Goal: Communication & Community: Ask a question

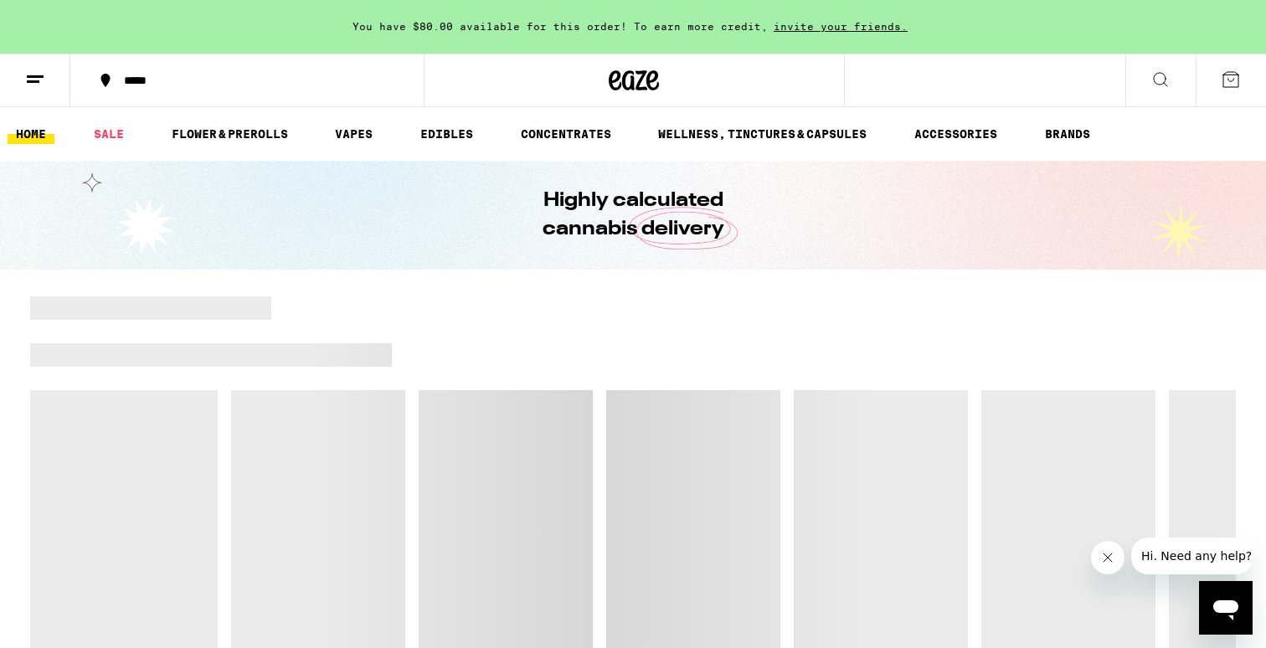
click at [37, 85] on icon at bounding box center [35, 80] width 20 height 20
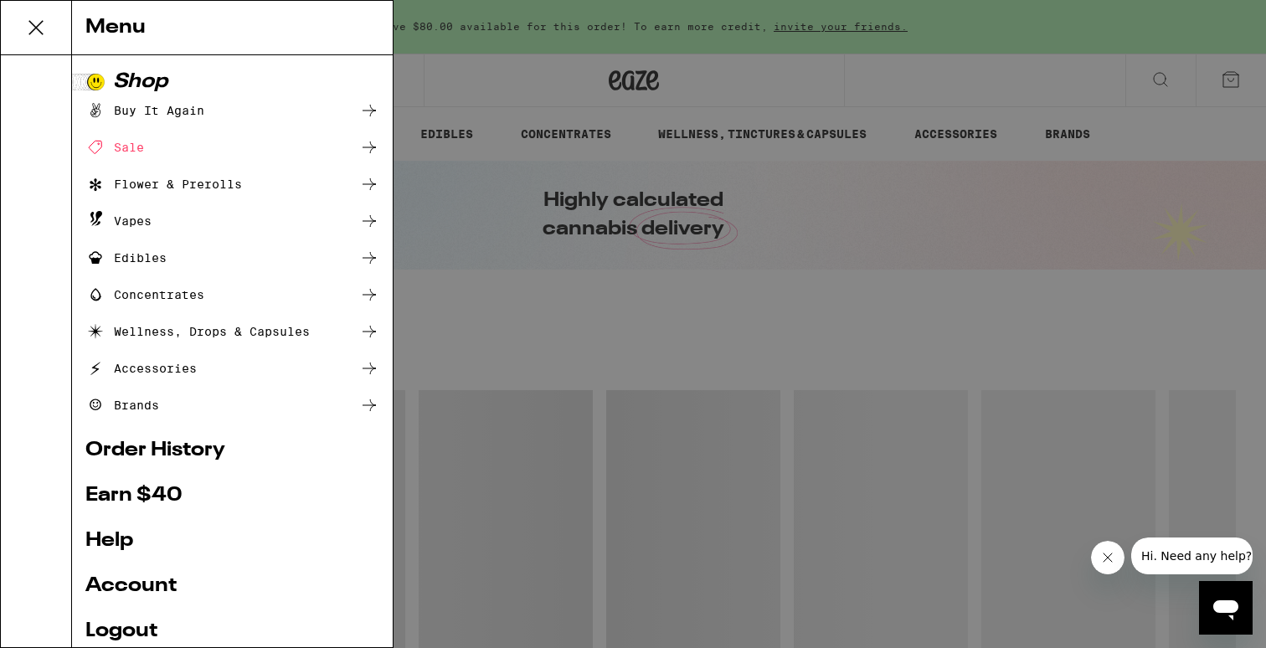
click at [114, 543] on link "Help" at bounding box center [232, 541] width 294 height 20
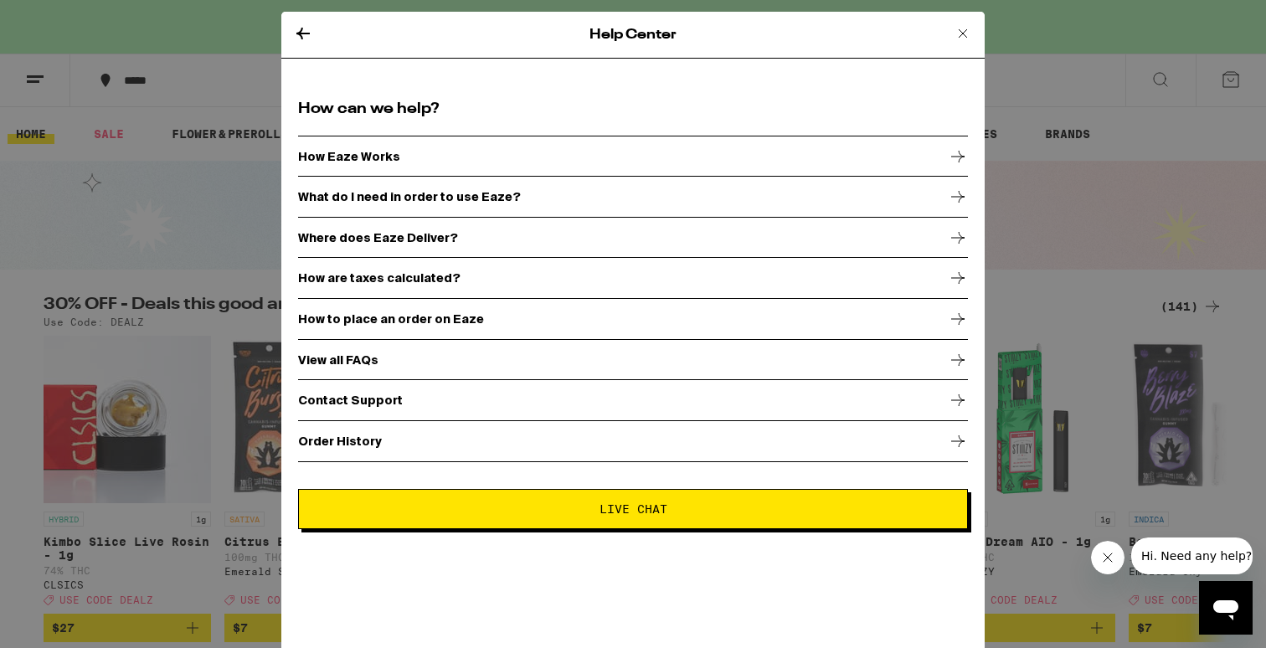
click at [291, 34] on div "Help Center" at bounding box center [633, 35] width 704 height 47
click at [305, 33] on icon at bounding box center [303, 34] width 13 height 12
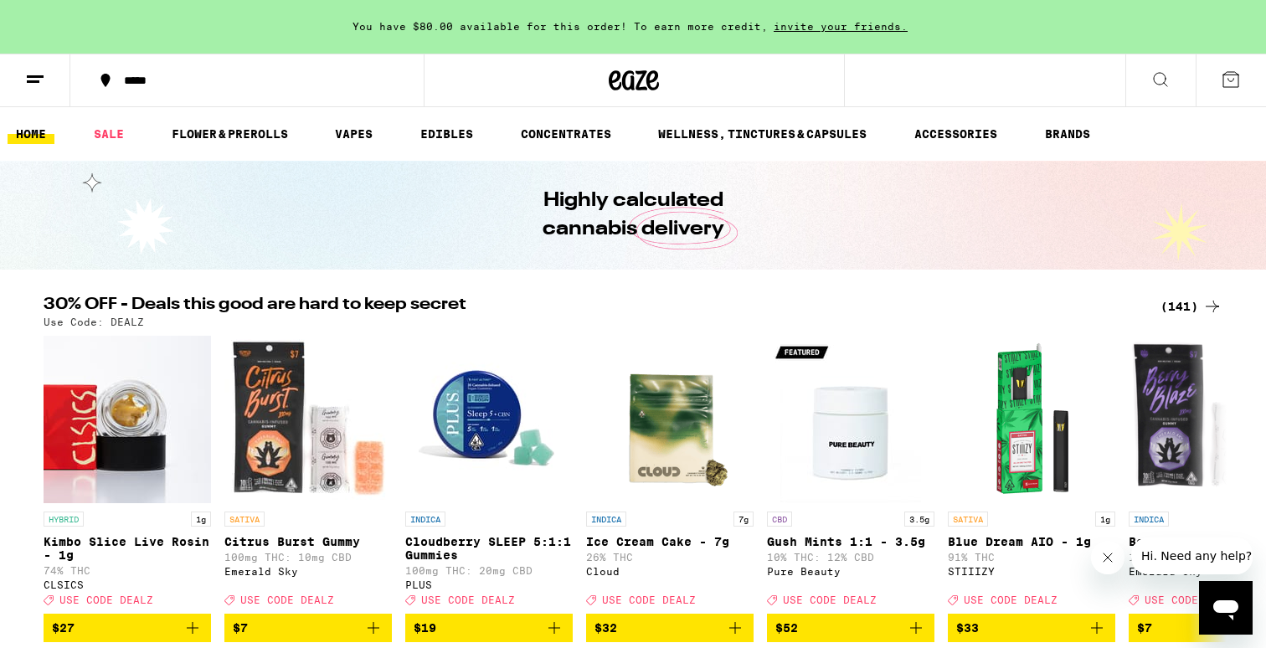
click at [297, 27] on div "Help Center How can we help? How Eaze Works What do I need in order to use Eaze…" at bounding box center [633, 324] width 1266 height 648
click at [45, 76] on button at bounding box center [35, 80] width 70 height 53
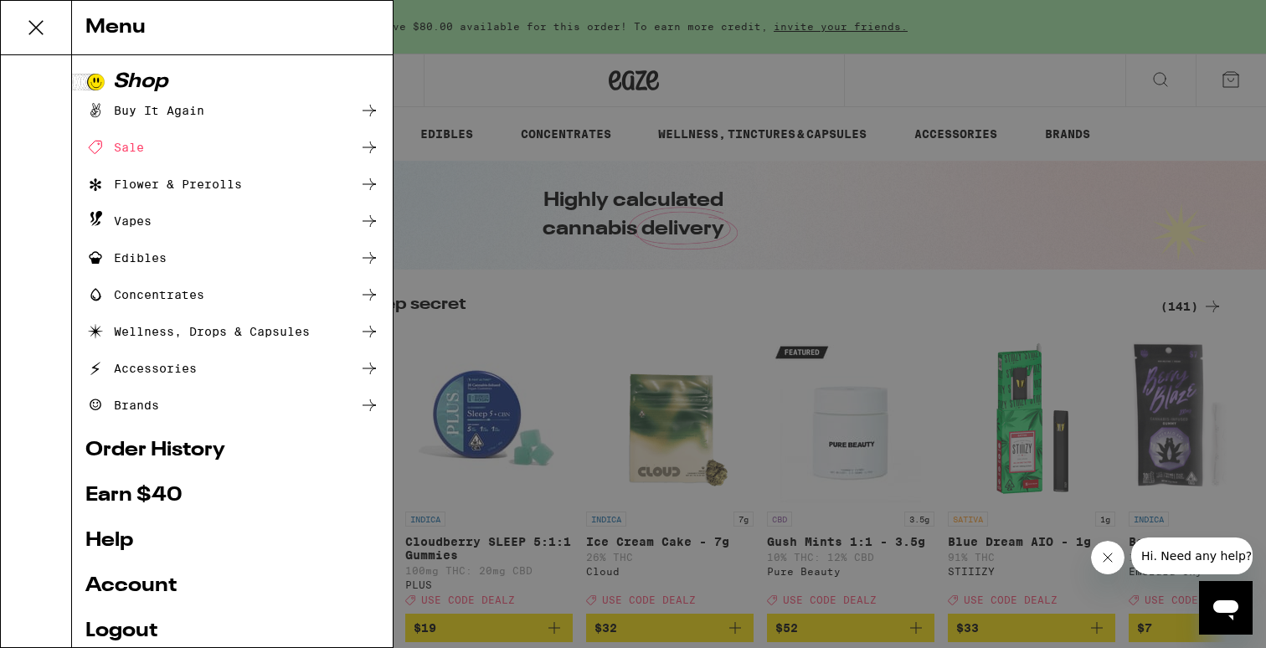
click at [136, 571] on ul "Shop Buy It Again Sale Flower & Prerolls Vapes Edibles Concentrates Wellness, D…" at bounding box center [232, 398] width 294 height 653
click at [136, 593] on link "Account" at bounding box center [232, 586] width 294 height 20
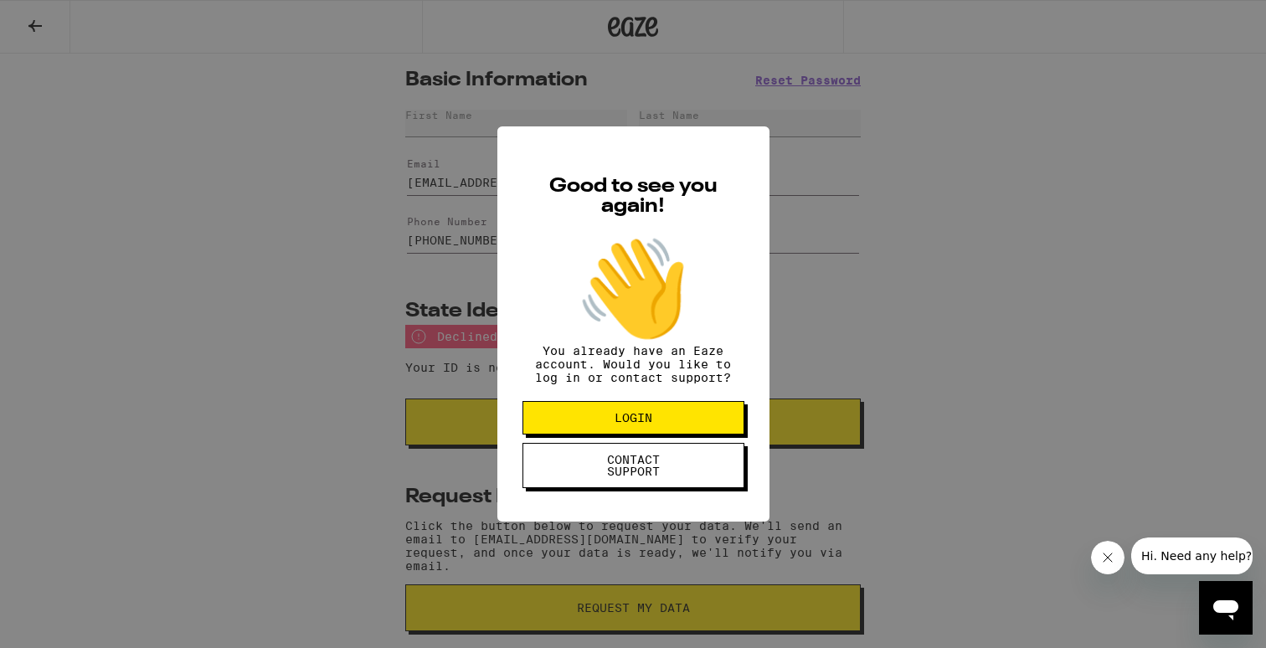
click at [591, 466] on span "CONTACT SUPPORT" at bounding box center [634, 465] width 86 height 23
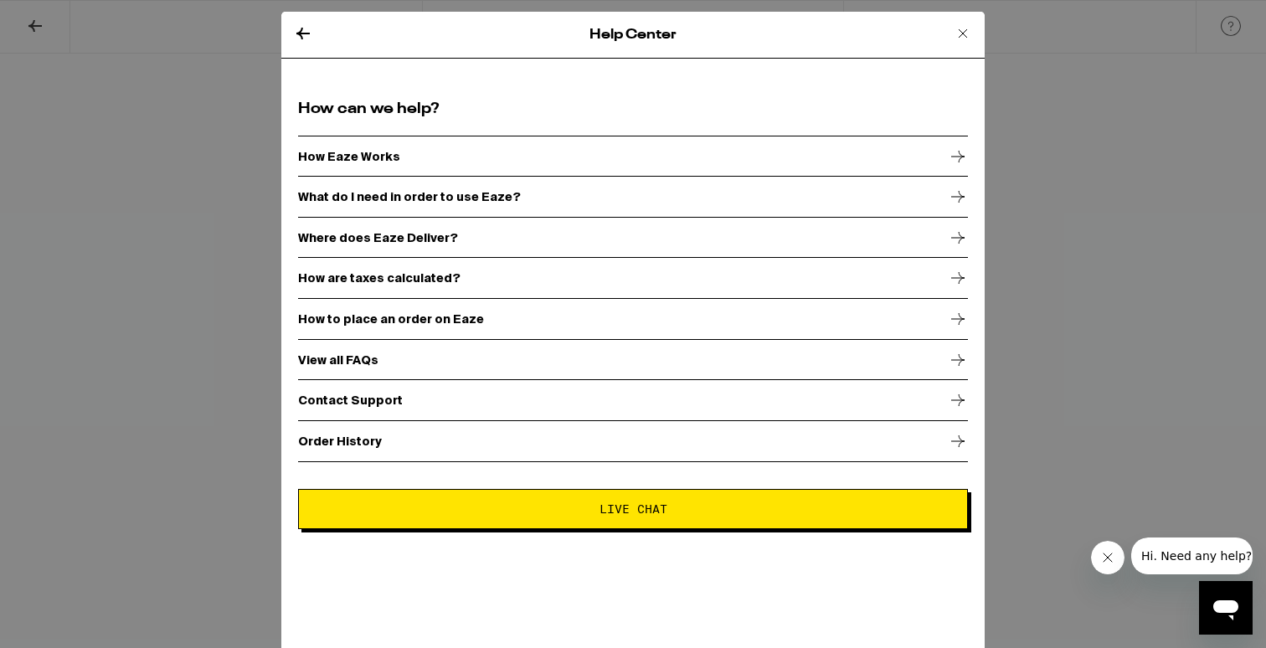
click at [297, 34] on icon at bounding box center [303, 33] width 20 height 20
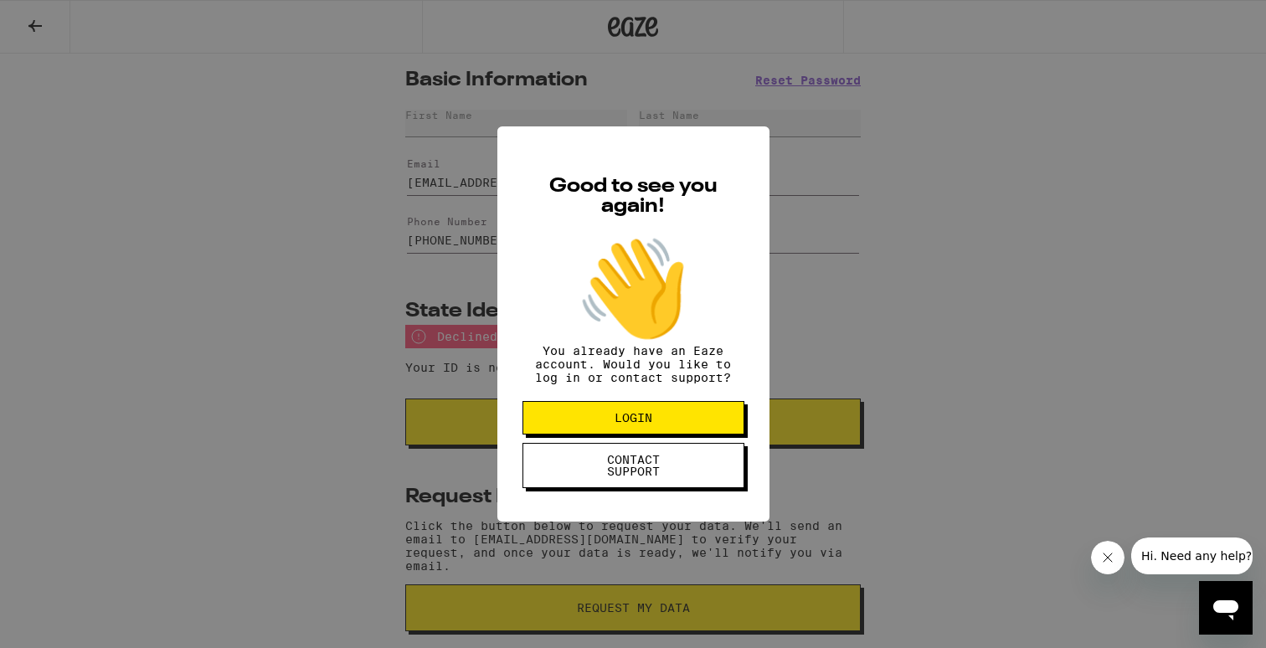
click at [551, 433] on button "LOGIN" at bounding box center [634, 418] width 222 height 34
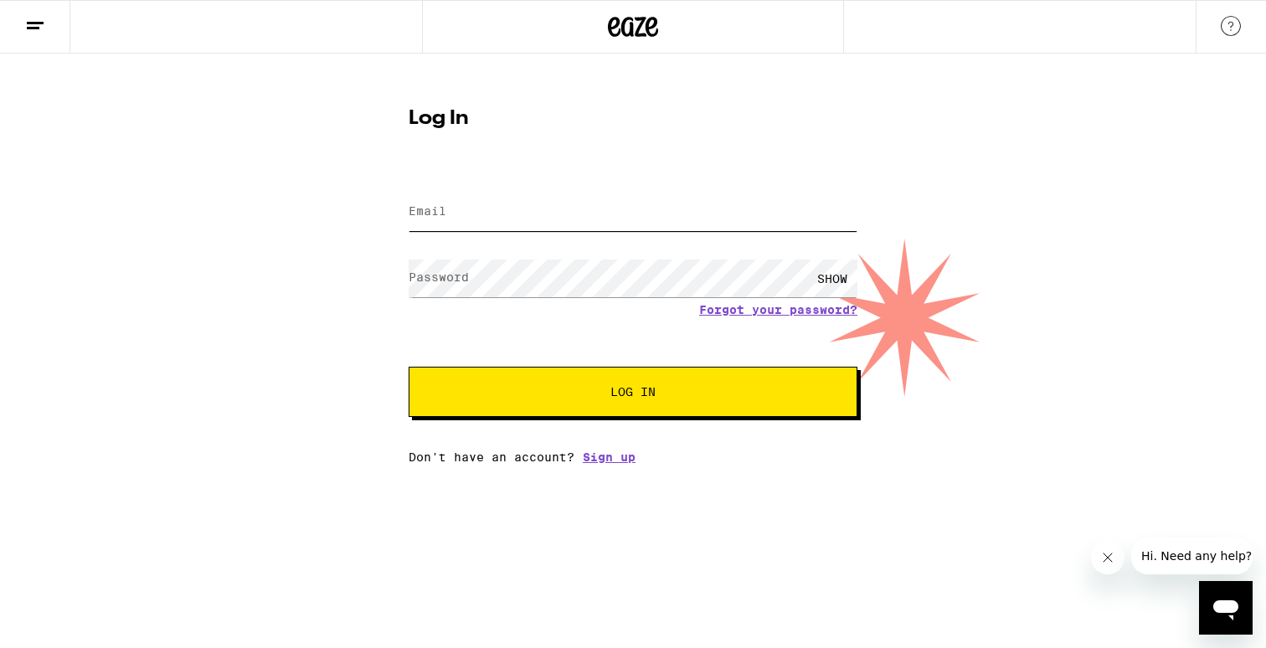
click at [517, 202] on input "Email" at bounding box center [633, 212] width 449 height 38
type input "[EMAIL_ADDRESS][DOMAIN_NAME]"
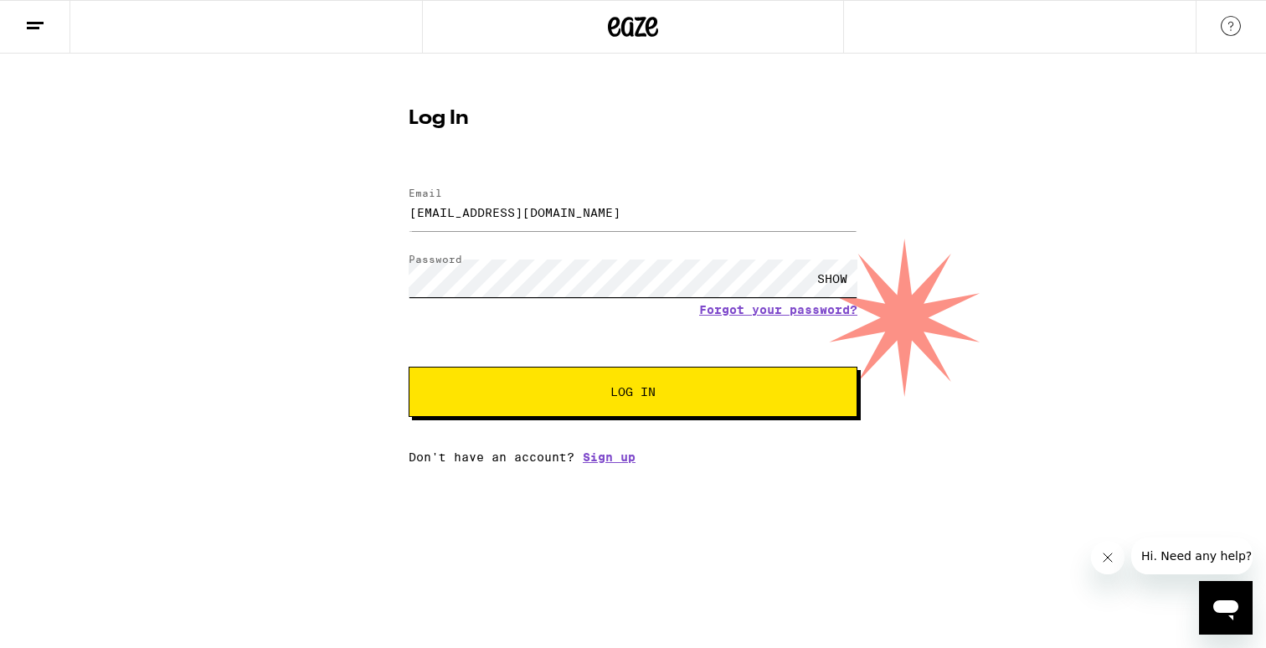
click at [409, 367] on button "Log In" at bounding box center [633, 392] width 449 height 50
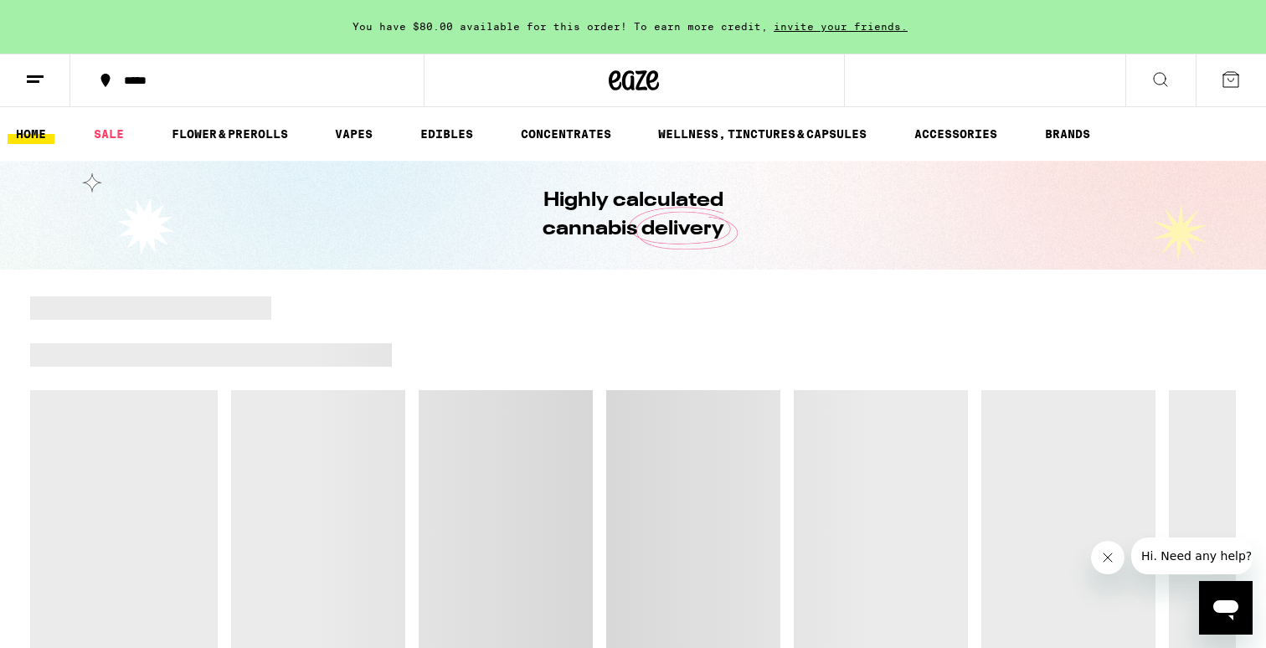
click at [56, 83] on button at bounding box center [35, 80] width 70 height 53
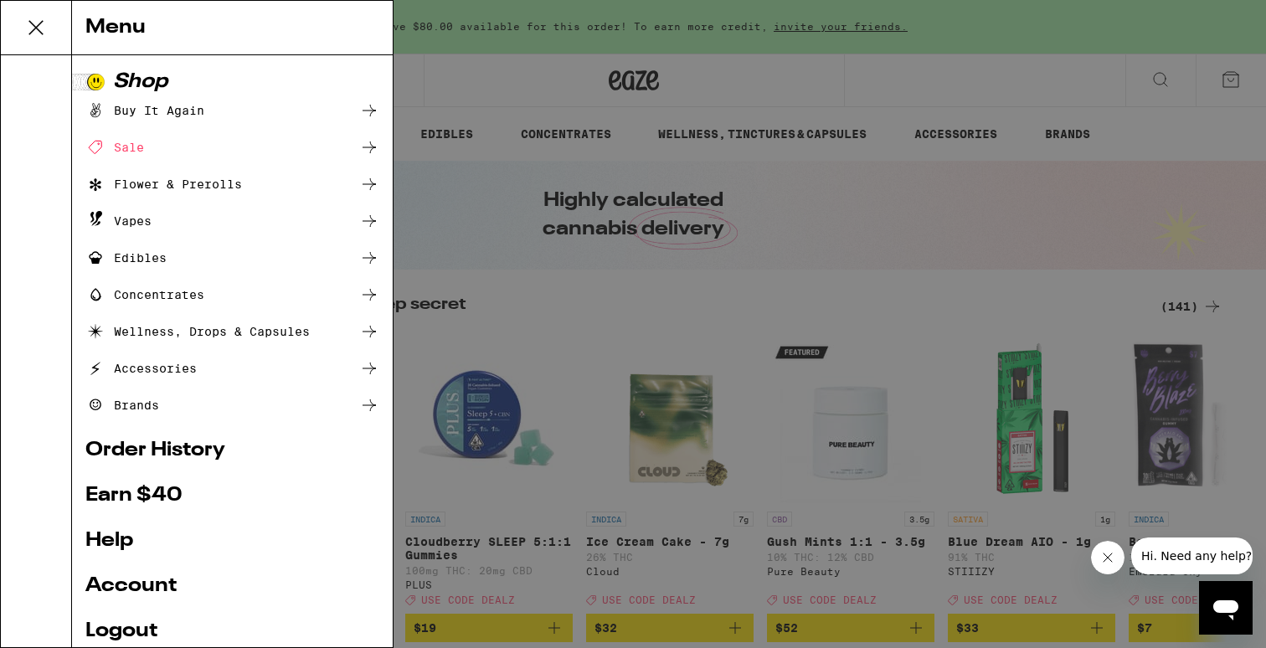
click at [150, 585] on link "Account" at bounding box center [232, 586] width 294 height 20
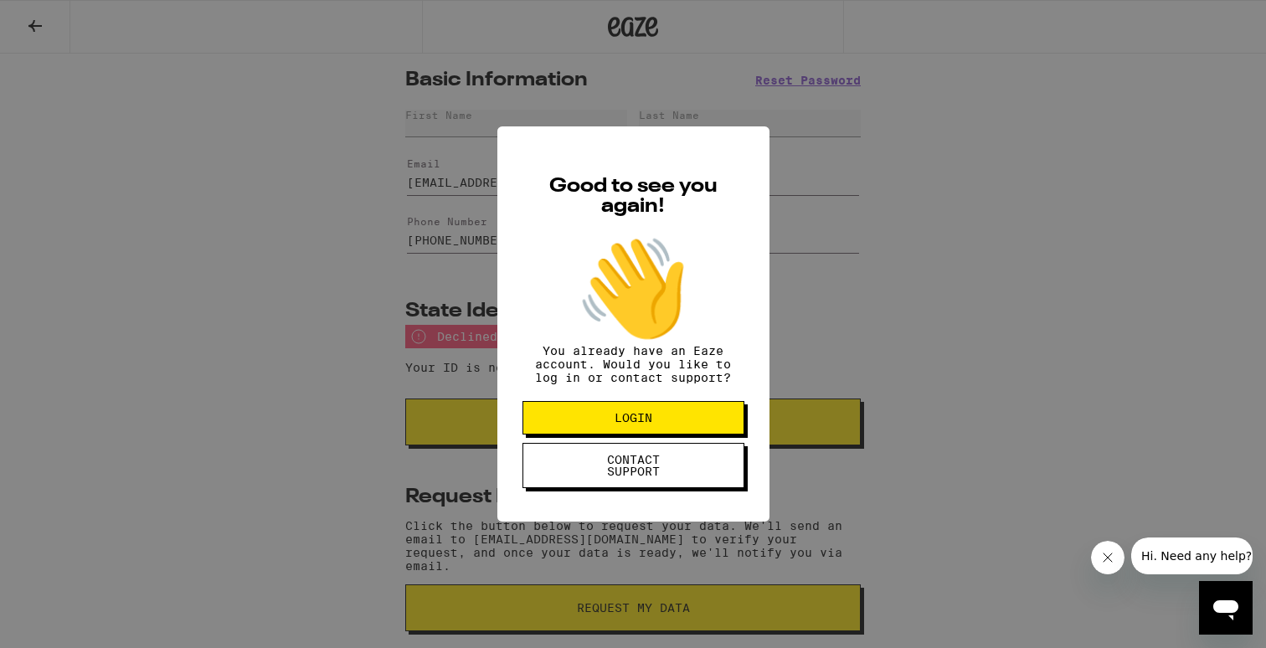
click at [845, 172] on div "Good to see you again! 👋 You already have an Eaze account. Would you like to lo…" at bounding box center [633, 324] width 1266 height 648
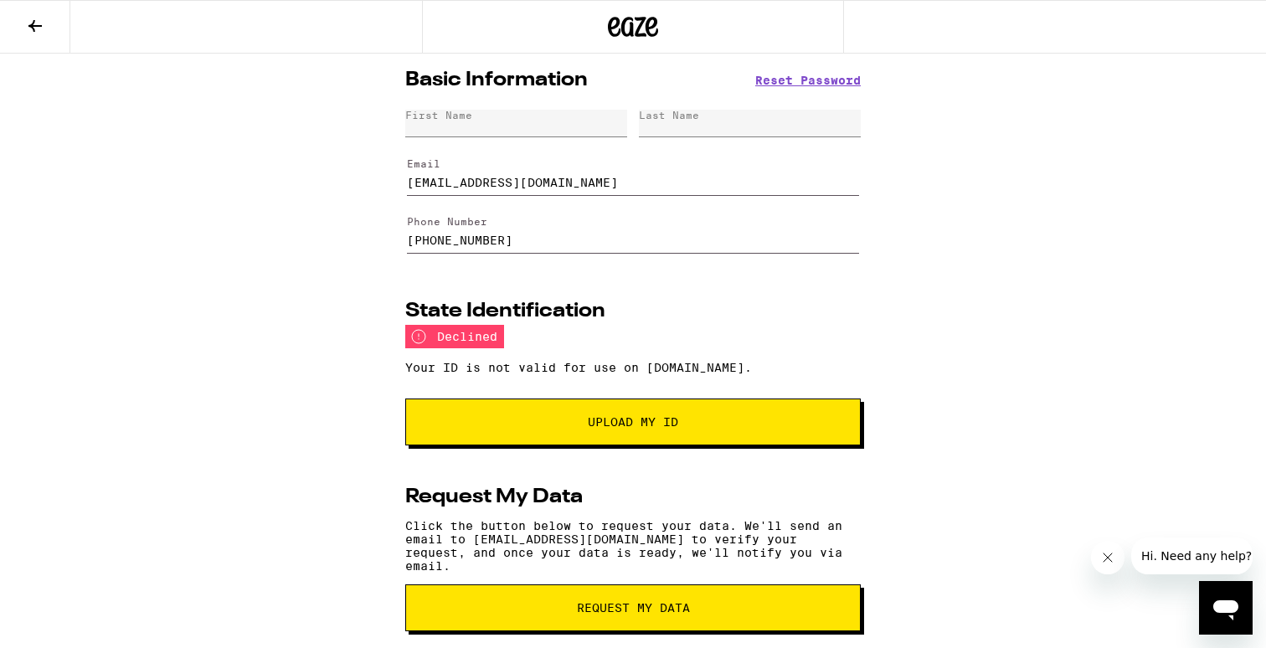
click at [735, 158] on input "[EMAIL_ADDRESS][DOMAIN_NAME]" at bounding box center [633, 172] width 452 height 47
click at [601, 305] on h2 "State Identification" at bounding box center [505, 312] width 200 height 20
click at [501, 187] on input "[EMAIL_ADDRESS][DOMAIN_NAME]" at bounding box center [633, 172] width 452 height 47
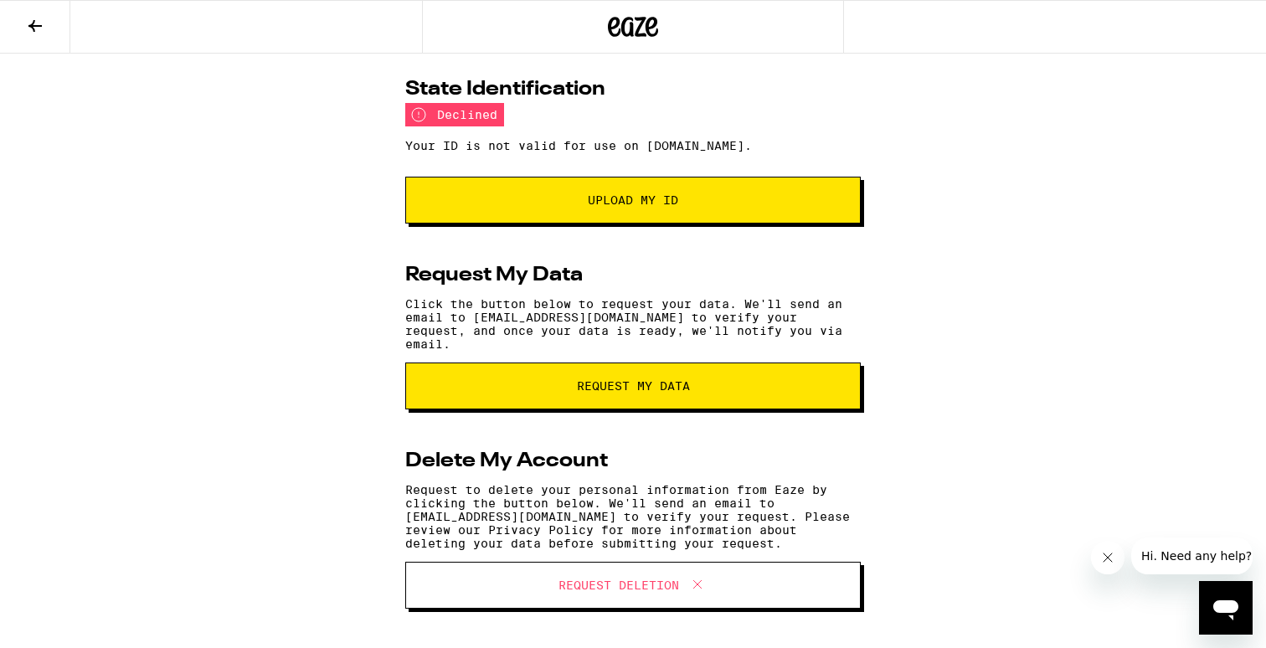
scroll to position [234, 0]
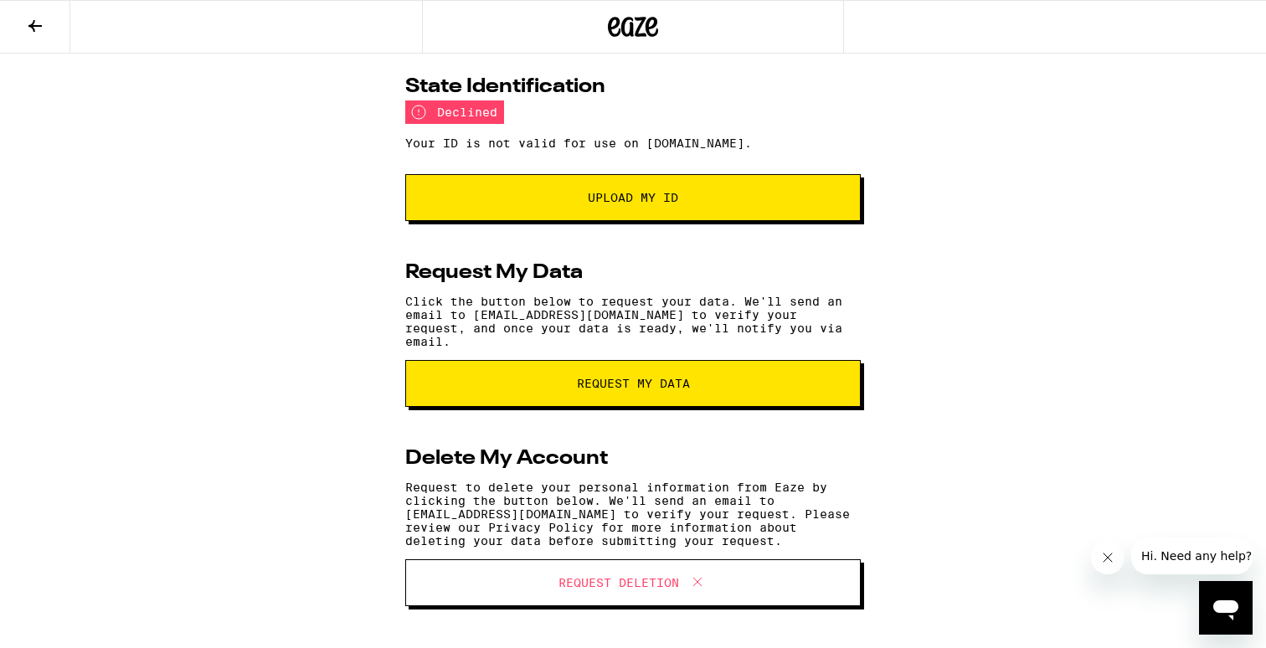
click at [1218, 597] on icon "Open messaging window" at bounding box center [1226, 608] width 30 height 30
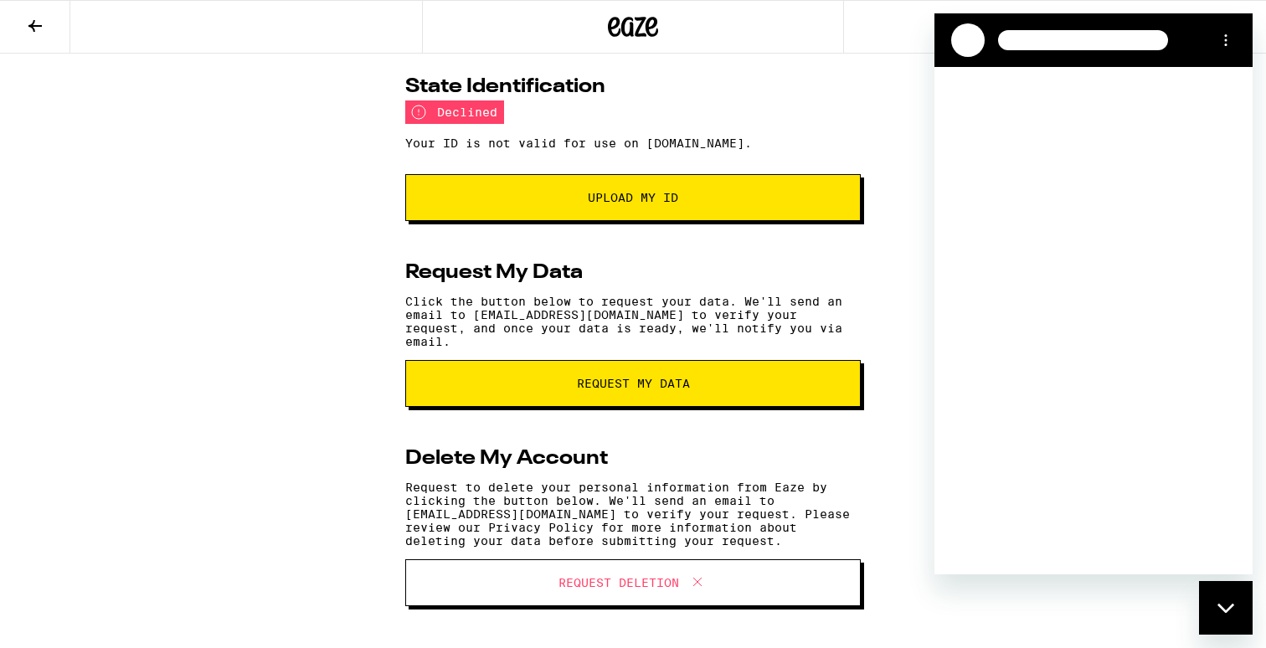
scroll to position [0, 0]
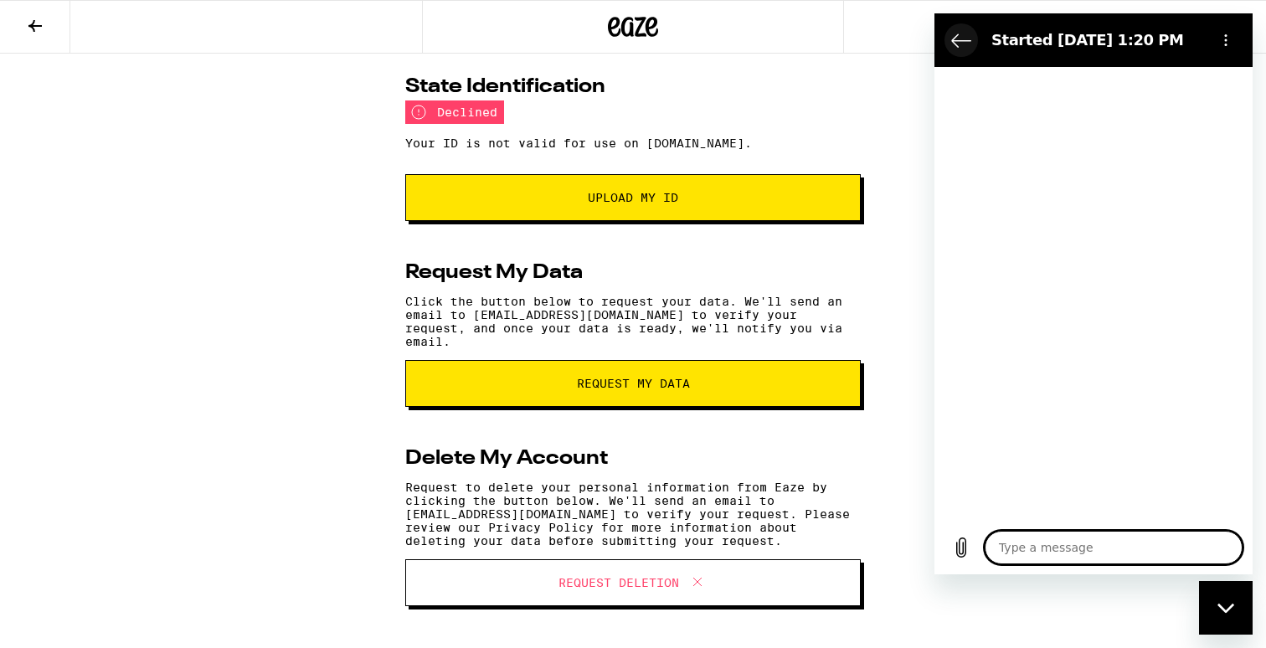
type textarea "x"
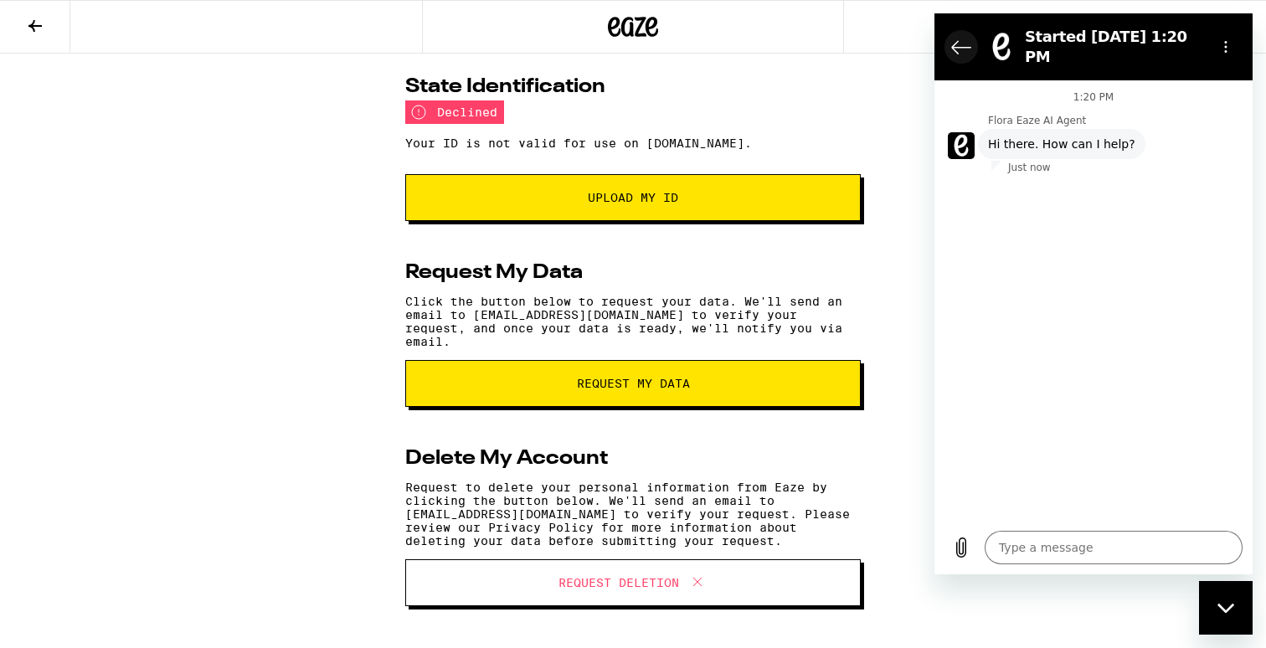
click at [960, 37] on icon "Back to the conversation list" at bounding box center [962, 47] width 20 height 20
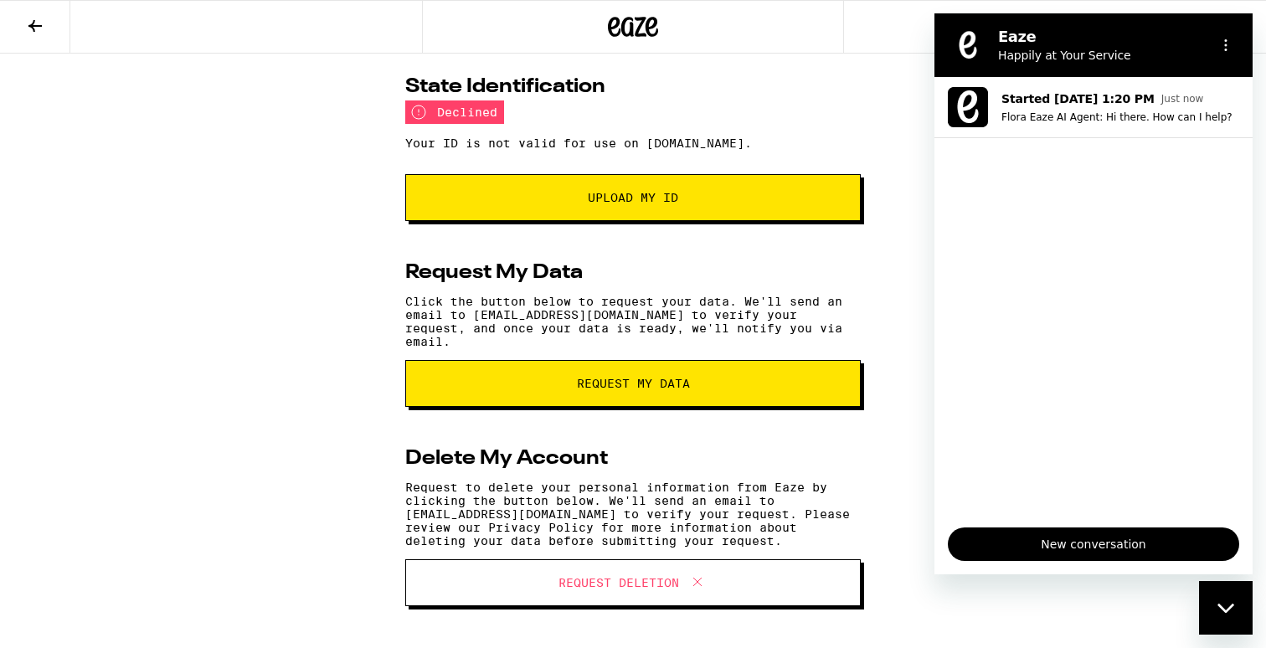
click at [989, 61] on div "Eaze Happily at Your Service" at bounding box center [1094, 45] width 218 height 37
click at [1227, 49] on icon "Options menu" at bounding box center [1226, 45] width 13 height 13
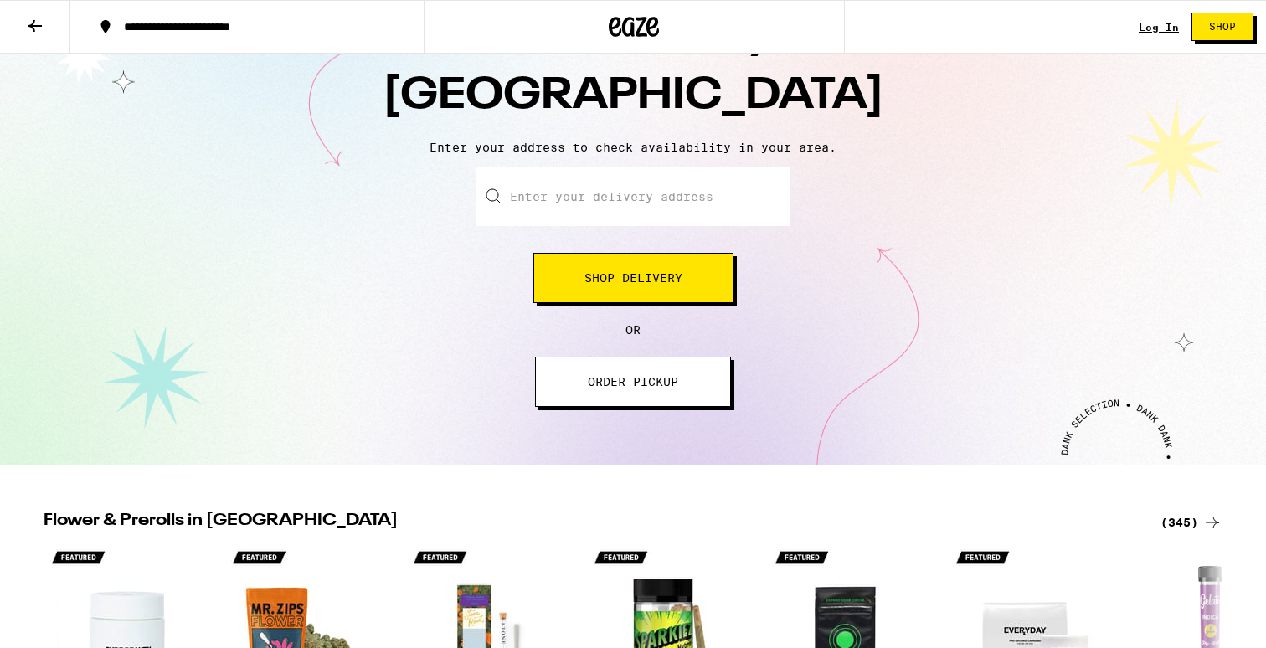
scroll to position [162, 0]
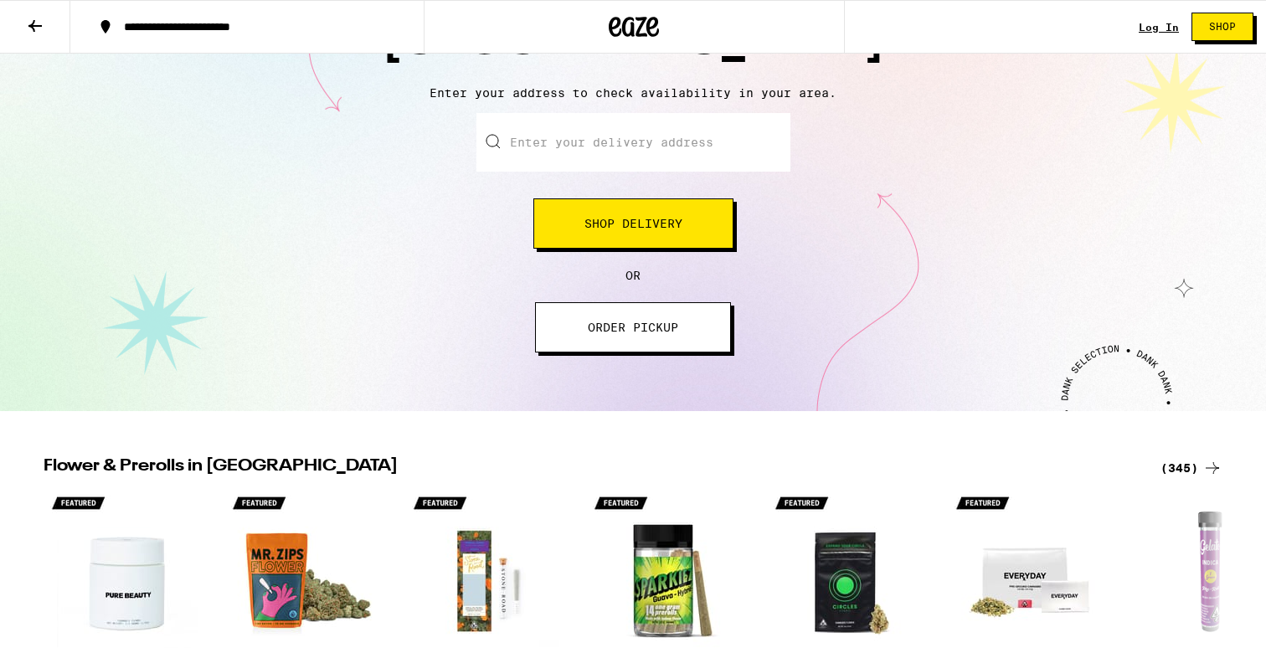
click at [663, 333] on span "ORDER PICKUP" at bounding box center [633, 328] width 90 height 12
